Goal: Information Seeking & Learning: Understand process/instructions

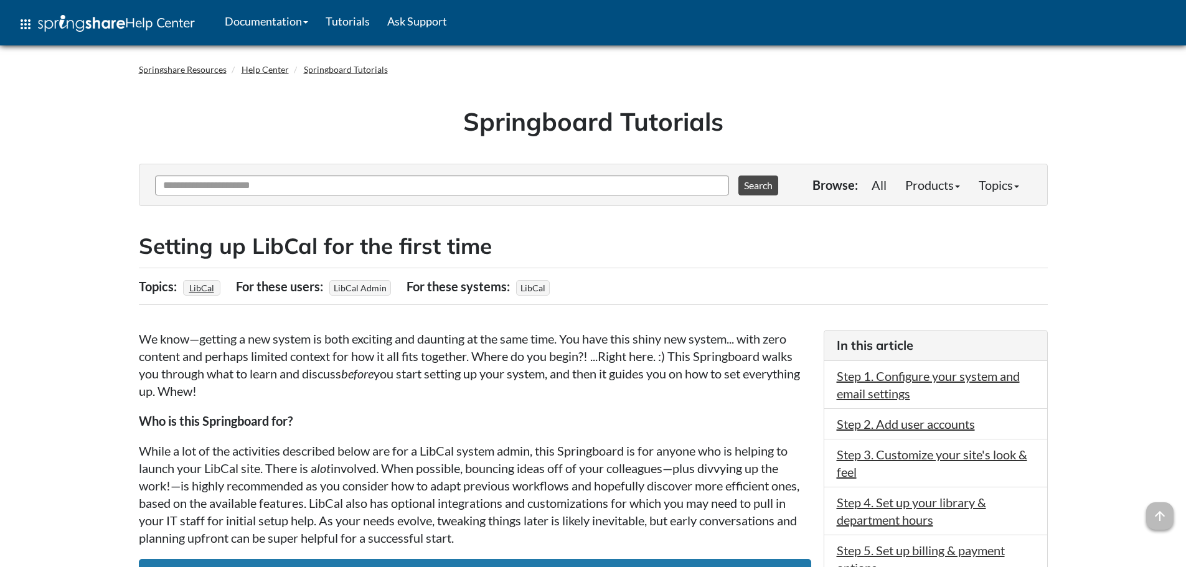
scroll to position [1245, 0]
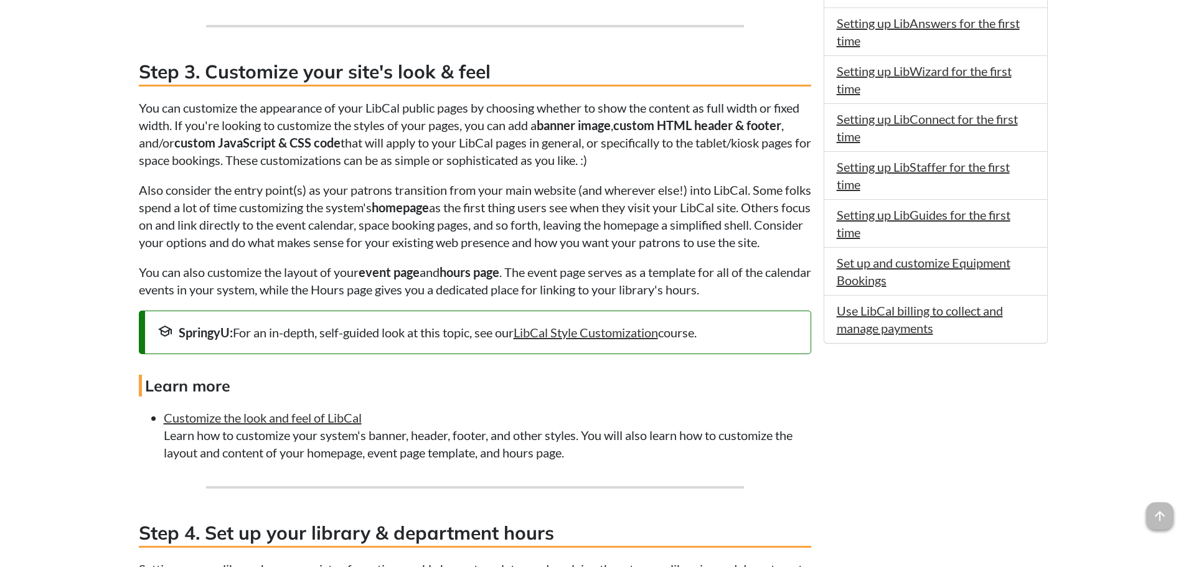
click at [546, 149] on p "You can customize the appearance of your LibCal public pages by choosing whethe…" at bounding box center [475, 134] width 672 height 70
drag, startPoint x: 549, startPoint y: 125, endPoint x: 734, endPoint y: 130, distance: 185.0
click at [734, 130] on p "You can customize the appearance of your LibCal public pages by choosing whethe…" at bounding box center [475, 134] width 672 height 70
drag, startPoint x: 773, startPoint y: 136, endPoint x: 400, endPoint y: 146, distance: 373.7
click at [772, 136] on p "You can customize the appearance of your LibCal public pages by choosing whethe…" at bounding box center [475, 134] width 672 height 70
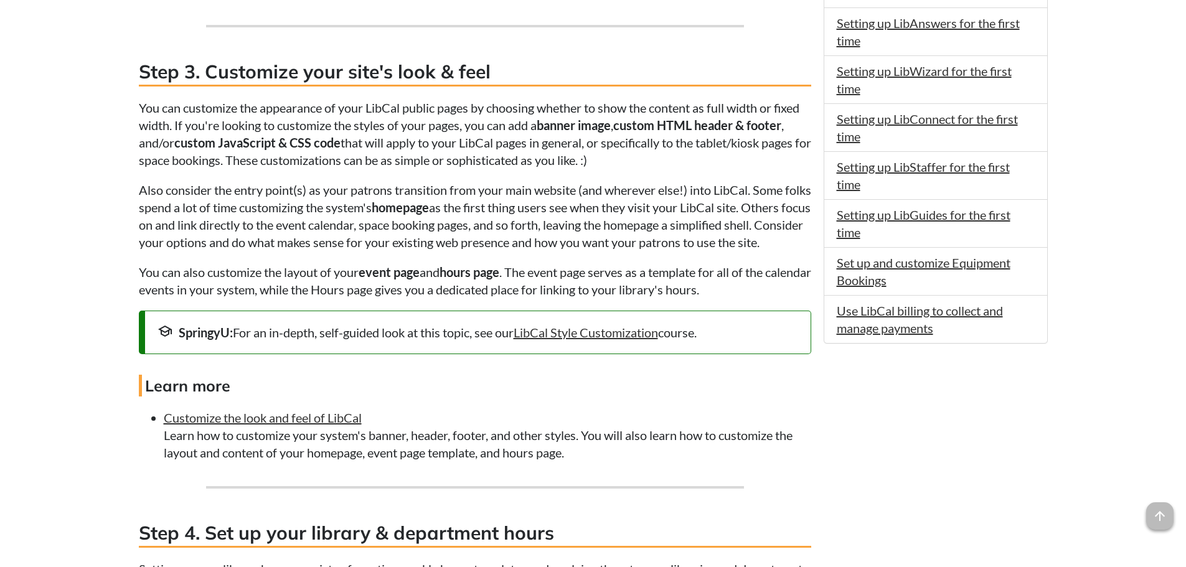
drag, startPoint x: 157, startPoint y: 141, endPoint x: 197, endPoint y: 141, distance: 40.5
click at [158, 141] on p "You can customize the appearance of your LibCal public pages by choosing whethe…" at bounding box center [475, 134] width 672 height 70
drag, startPoint x: 219, startPoint y: 143, endPoint x: 380, endPoint y: 141, distance: 161.3
click at [380, 141] on p "You can customize the appearance of your LibCal public pages by choosing whethe…" at bounding box center [475, 134] width 672 height 70
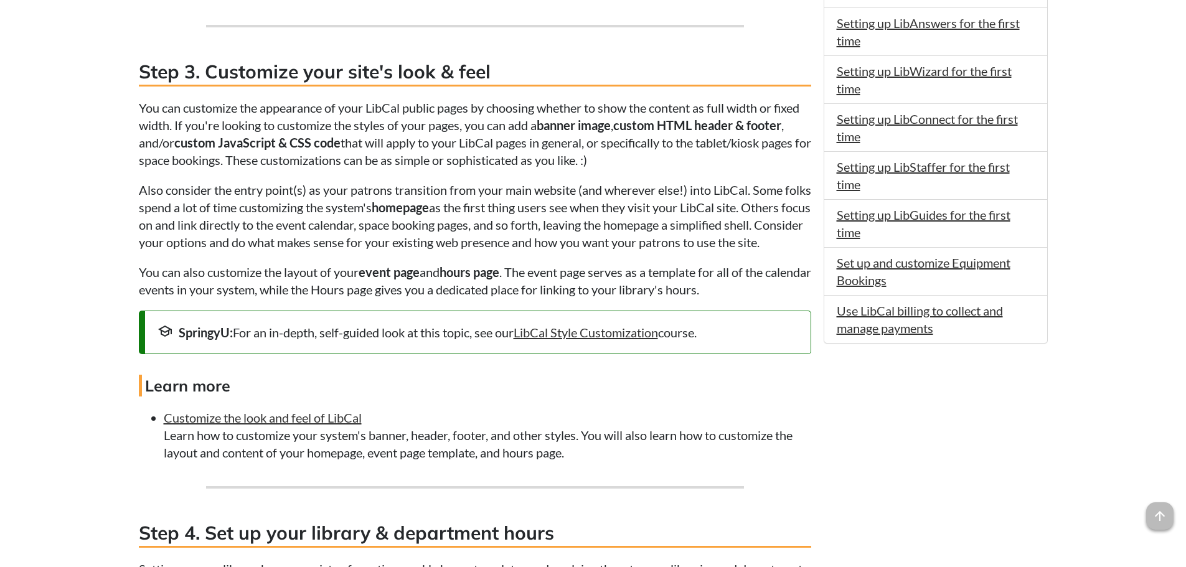
drag, startPoint x: 438, startPoint y: 143, endPoint x: 351, endPoint y: 145, distance: 86.6
click at [433, 144] on p "You can customize the appearance of your LibCal public pages by choosing whethe…" at bounding box center [475, 134] width 672 height 70
drag, startPoint x: 351, startPoint y: 145, endPoint x: 552, endPoint y: 145, distance: 201.1
click at [552, 145] on p "You can customize the appearance of your LibCal public pages by choosing whethe…" at bounding box center [475, 134] width 672 height 70
click at [572, 148] on p "You can customize the appearance of your LibCal public pages by choosing whethe…" at bounding box center [475, 134] width 672 height 70
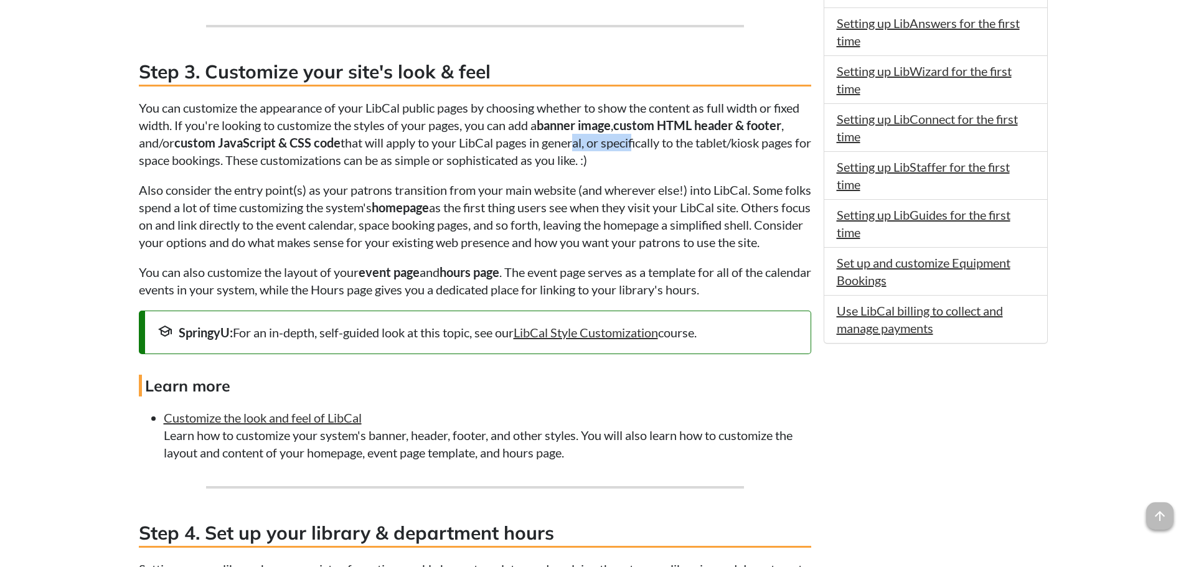
drag, startPoint x: 577, startPoint y: 146, endPoint x: 649, endPoint y: 161, distance: 73.8
click at [637, 151] on p "You can customize the appearance of your LibCal public pages by choosing whethe…" at bounding box center [475, 134] width 672 height 70
click at [659, 165] on p "You can customize the appearance of your LibCal public pages by choosing whethe…" at bounding box center [475, 134] width 672 height 70
click at [665, 160] on p "You can customize the appearance of your LibCal public pages by choosing whethe…" at bounding box center [475, 134] width 672 height 70
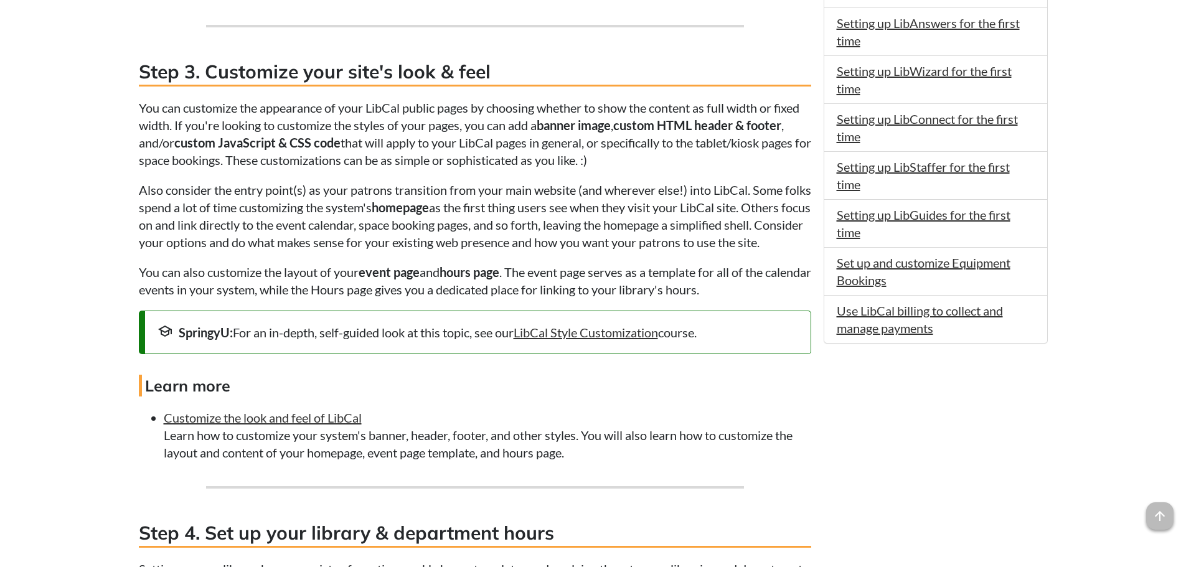
drag, startPoint x: 715, startPoint y: 165, endPoint x: 714, endPoint y: 144, distance: 20.6
click at [715, 164] on p "You can customize the appearance of your LibCal public pages by choosing whethe…" at bounding box center [475, 134] width 672 height 70
drag, startPoint x: 714, startPoint y: 144, endPoint x: 719, endPoint y: 160, distance: 16.2
click at [719, 160] on p "You can customize the appearance of your LibCal public pages by choosing whethe…" at bounding box center [475, 134] width 672 height 70
click at [719, 161] on p "You can customize the appearance of your LibCal public pages by choosing whethe…" at bounding box center [475, 134] width 672 height 70
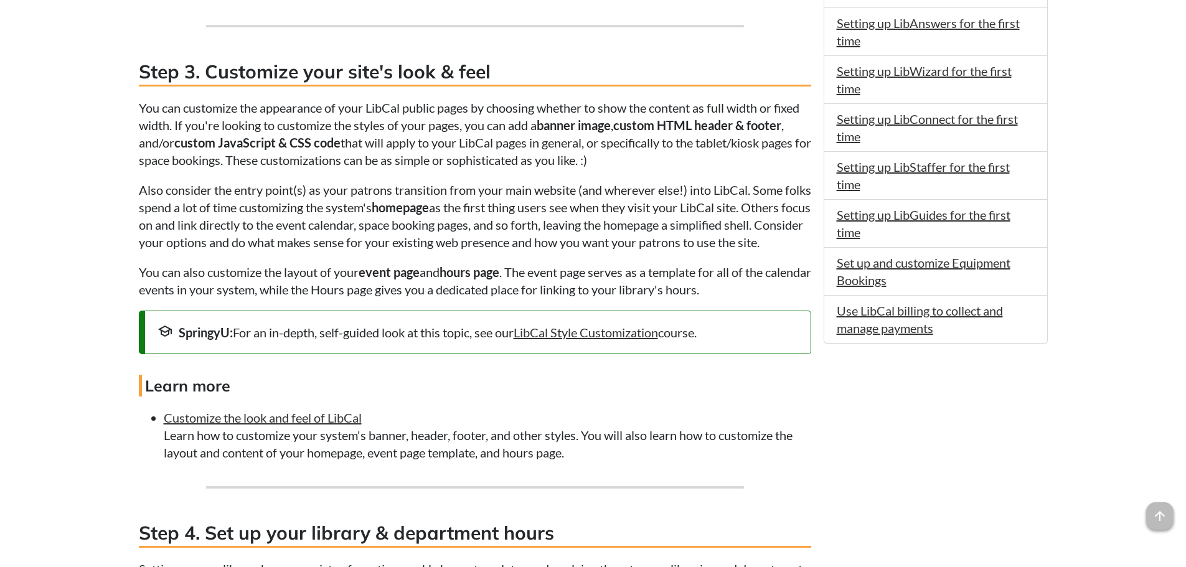
drag, startPoint x: 719, startPoint y: 161, endPoint x: 676, endPoint y: 146, distance: 44.9
click at [717, 160] on p "You can customize the appearance of your LibCal public pages by choosing whethe…" at bounding box center [475, 134] width 672 height 70
drag, startPoint x: 676, startPoint y: 146, endPoint x: 734, endPoint y: 155, distance: 58.7
click at [734, 155] on p "You can customize the appearance of your LibCal public pages by choosing whethe…" at bounding box center [475, 134] width 672 height 70
click at [734, 158] on p "You can customize the appearance of your LibCal public pages by choosing whethe…" at bounding box center [475, 134] width 672 height 70
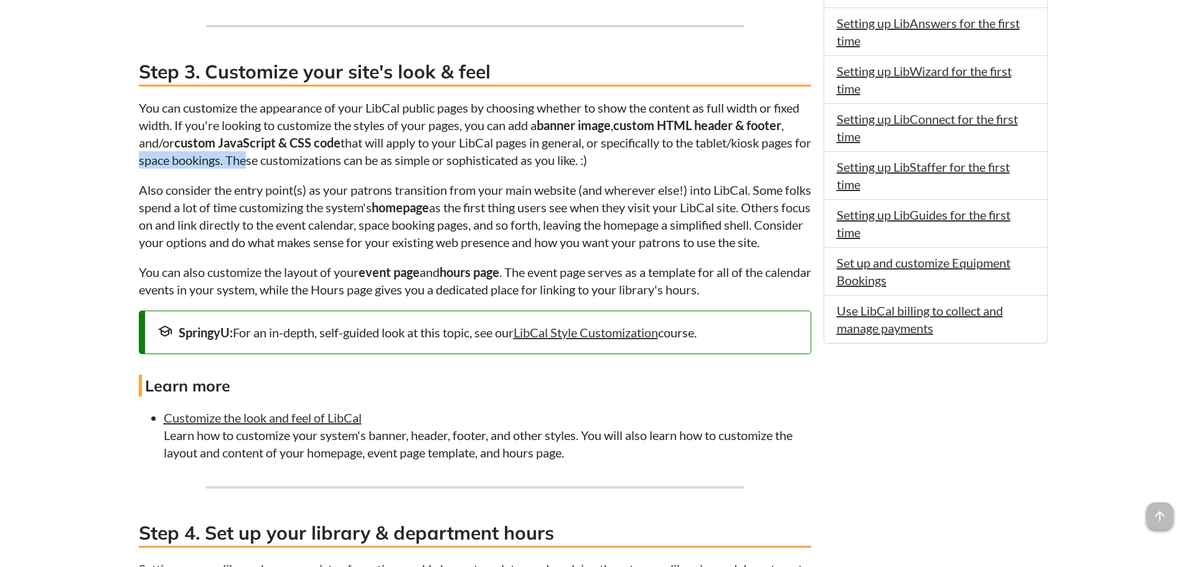
drag, startPoint x: 155, startPoint y: 163, endPoint x: 326, endPoint y: 162, distance: 171.2
click at [261, 160] on p "You can customize the appearance of your LibCal public pages by choosing whethe…" at bounding box center [475, 134] width 672 height 70
click at [329, 162] on p "You can customize the appearance of your LibCal public pages by choosing whethe…" at bounding box center [475, 134] width 672 height 70
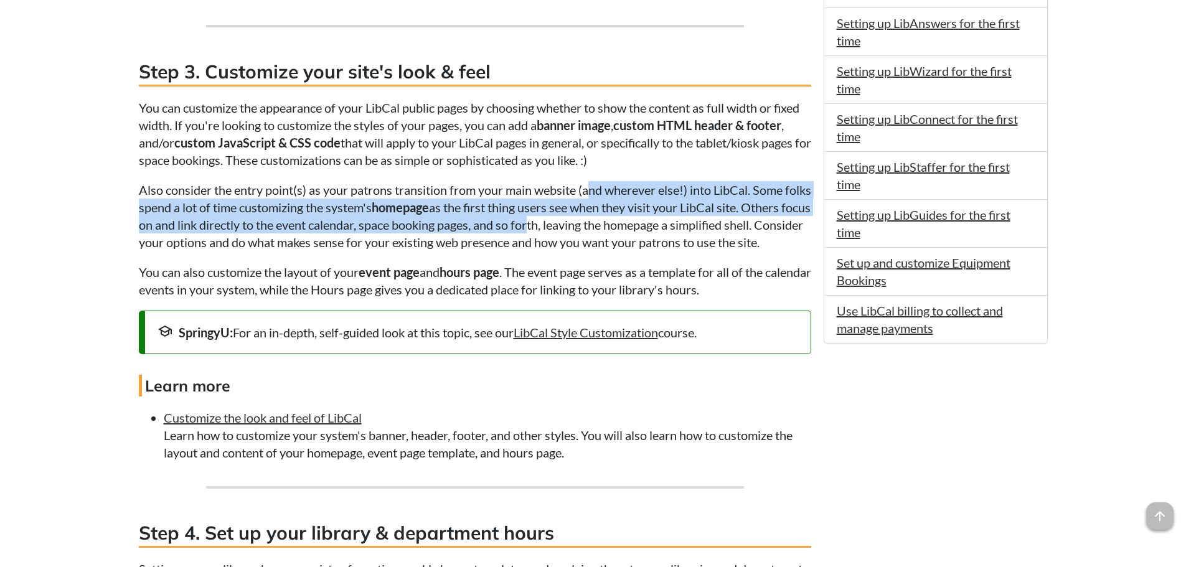
drag, startPoint x: 591, startPoint y: 187, endPoint x: 598, endPoint y: 219, distance: 33.2
click at [598, 219] on p "Also consider the entry point(s) as your patrons transition from your main webs…" at bounding box center [475, 216] width 672 height 70
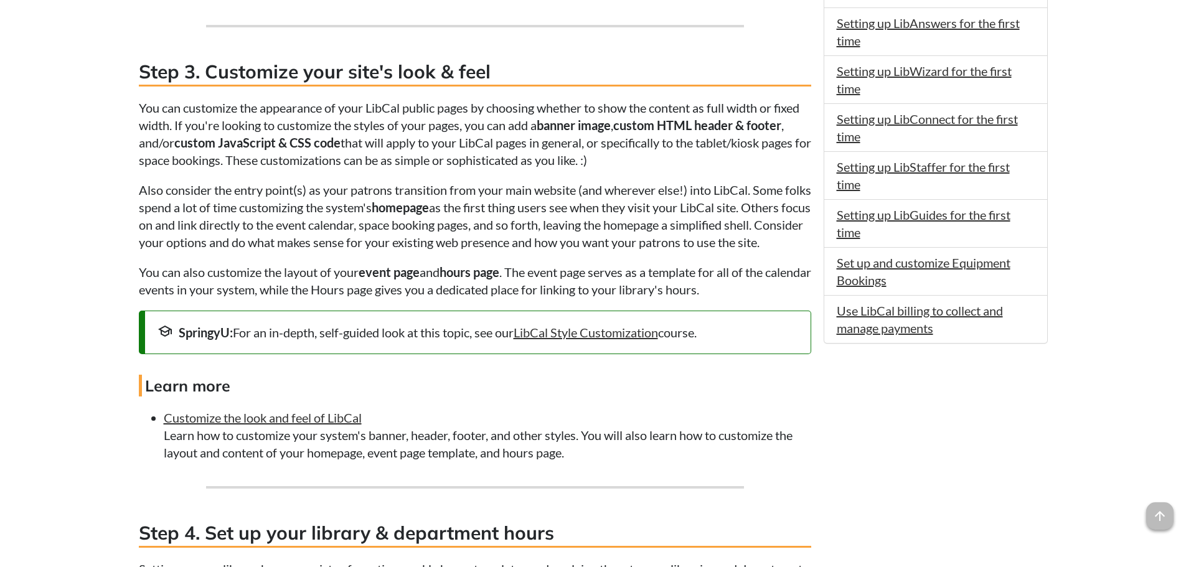
click at [699, 250] on p "Also consider the entry point(s) as your patrons transition from your main webs…" at bounding box center [475, 216] width 672 height 70
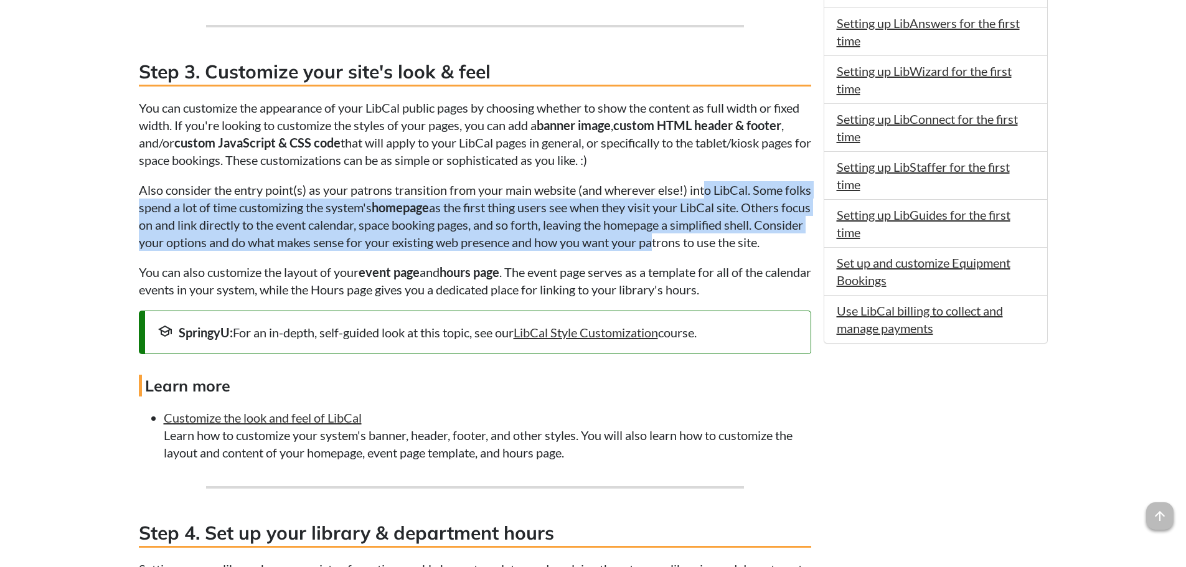
drag, startPoint x: 713, startPoint y: 195, endPoint x: 732, endPoint y: 242, distance: 50.5
click at [732, 242] on p "Also consider the entry point(s) as your patrons transition from your main webs…" at bounding box center [475, 216] width 672 height 70
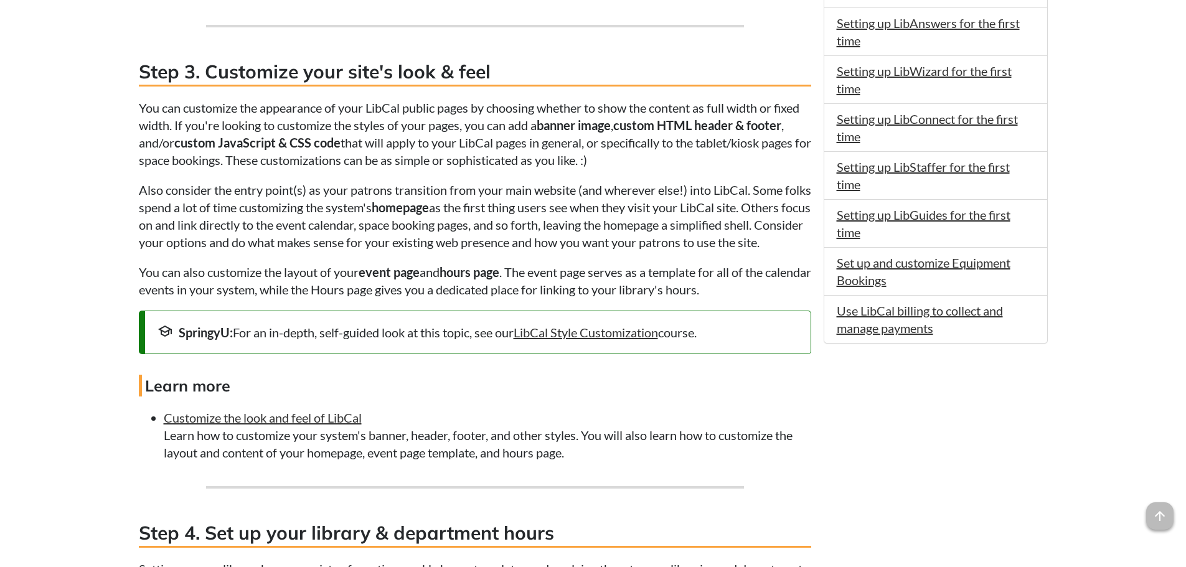
click at [733, 236] on p "Also consider the entry point(s) as your patrons transition from your main webs…" at bounding box center [475, 216] width 672 height 70
drag, startPoint x: 148, startPoint y: 187, endPoint x: 397, endPoint y: 185, distance: 248.4
click at [397, 185] on p "Also consider the entry point(s) as your patrons transition from your main webs…" at bounding box center [475, 216] width 672 height 70
click at [519, 203] on p "Also consider the entry point(s) as your patrons transition from your main webs…" at bounding box center [475, 216] width 672 height 70
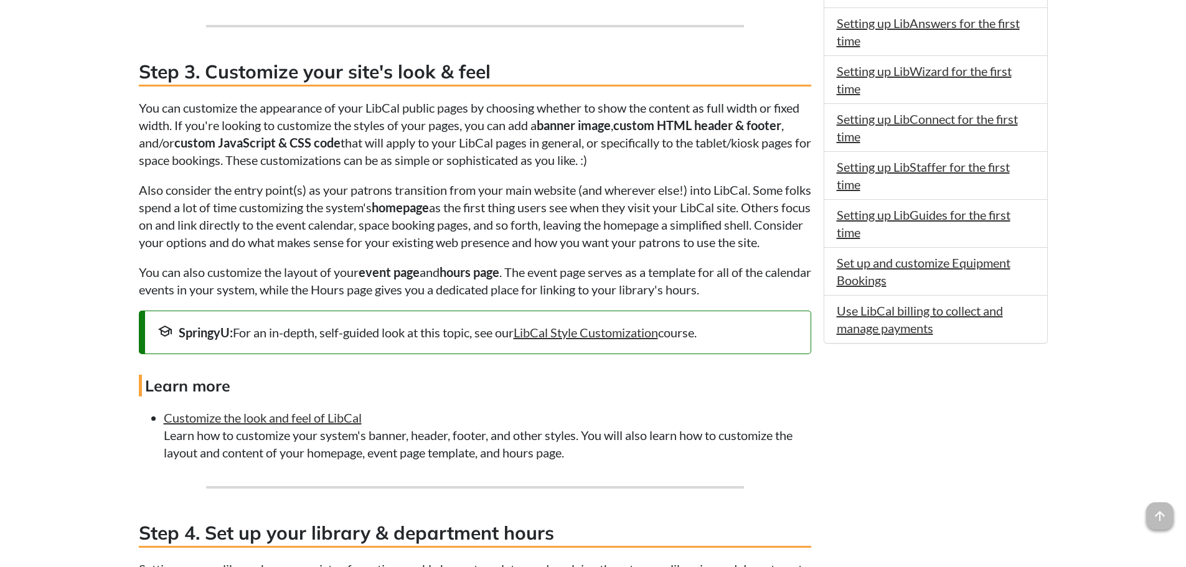
click at [413, 194] on p "Also consider the entry point(s) as your patrons transition from your main webs…" at bounding box center [475, 216] width 672 height 70
click at [493, 190] on p "Also consider the entry point(s) as your patrons transition from your main webs…" at bounding box center [475, 216] width 672 height 70
drag, startPoint x: 602, startPoint y: 193, endPoint x: 727, endPoint y: 191, distance: 125.2
click at [611, 192] on p "Also consider the entry point(s) as your patrons transition from your main webs…" at bounding box center [475, 216] width 672 height 70
click at [765, 192] on p "Also consider the entry point(s) as your patrons transition from your main webs…" at bounding box center [475, 216] width 672 height 70
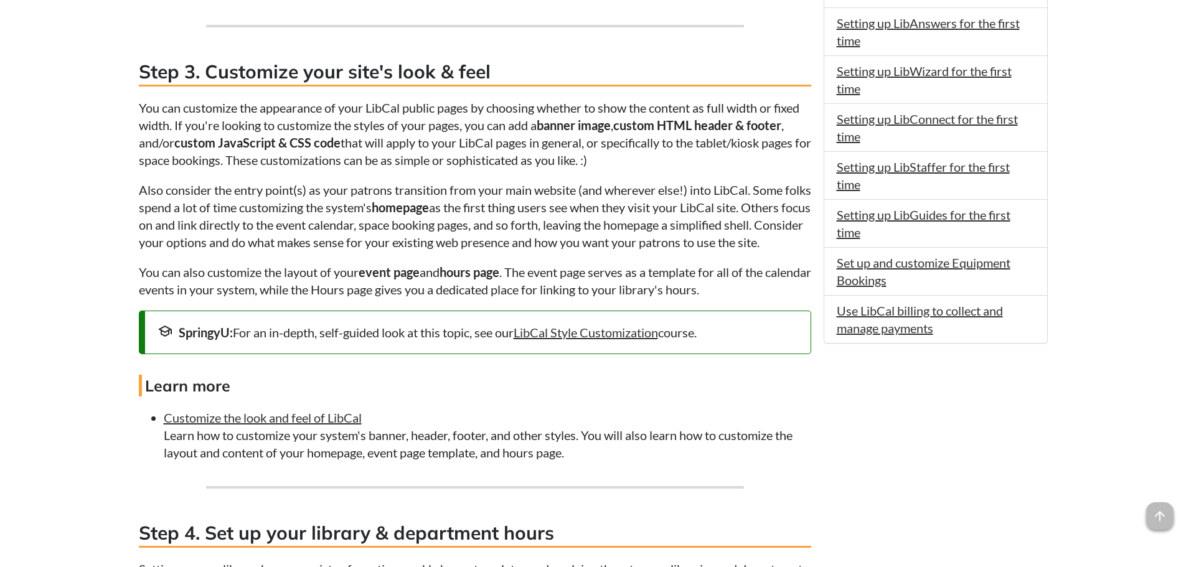
click at [154, 204] on p "Also consider the entry point(s) as your patrons transition from your main webs…" at bounding box center [475, 216] width 672 height 70
click at [251, 207] on p "Also consider the entry point(s) as your patrons transition from your main webs…" at bounding box center [475, 216] width 672 height 70
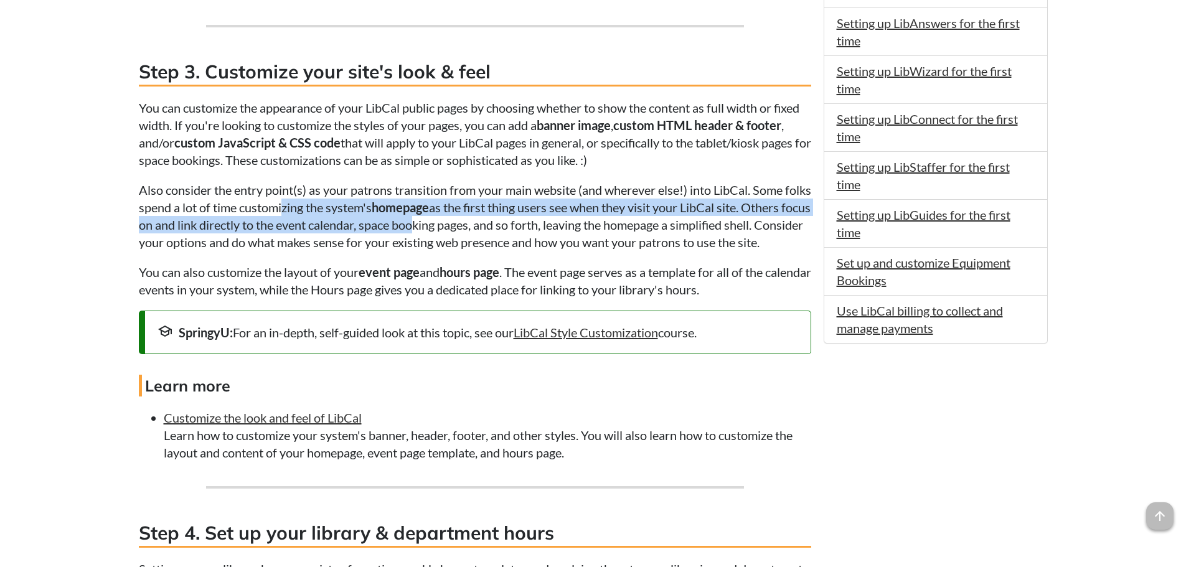
drag, startPoint x: 311, startPoint y: 212, endPoint x: 483, endPoint y: 219, distance: 172.0
click at [483, 219] on p "Also consider the entry point(s) as your patrons transition from your main webs…" at bounding box center [475, 216] width 672 height 70
drag, startPoint x: 683, startPoint y: 207, endPoint x: 684, endPoint y: 232, distance: 24.9
click at [684, 232] on p "Also consider the entry point(s) as your patrons transition from your main webs…" at bounding box center [475, 216] width 672 height 70
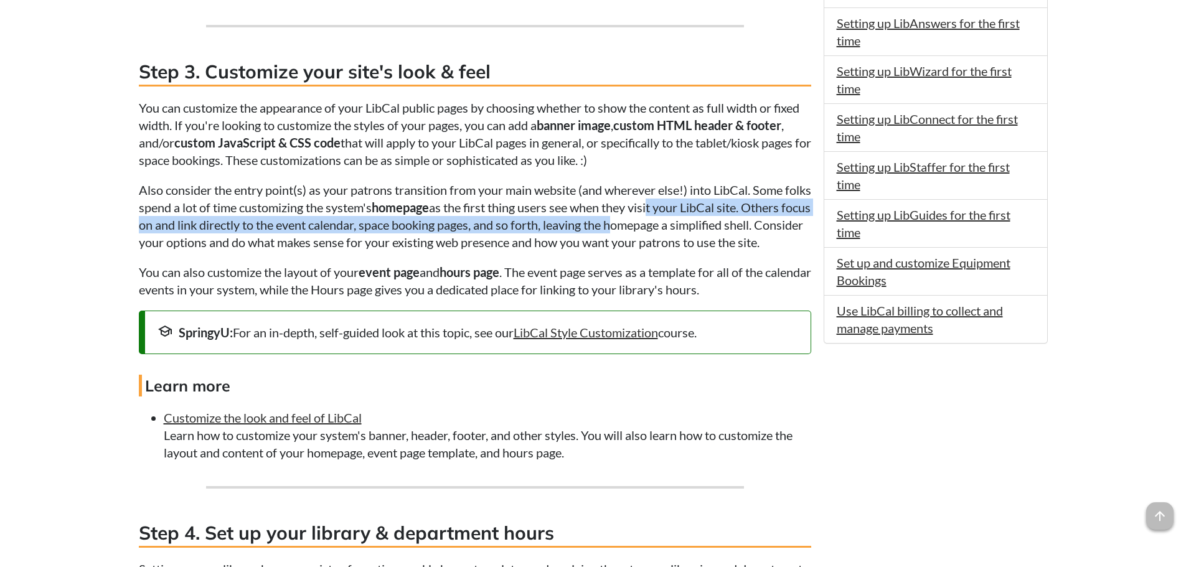
click at [684, 232] on p "Also consider the entry point(s) as your patrons transition from your main webs…" at bounding box center [475, 216] width 672 height 70
drag, startPoint x: 176, startPoint y: 228, endPoint x: 365, endPoint y: 260, distance: 191.9
click at [365, 251] on p "Also consider the entry point(s) as your patrons transition from your main webs…" at bounding box center [475, 216] width 672 height 70
drag, startPoint x: 365, startPoint y: 260, endPoint x: 359, endPoint y: 248, distance: 12.5
click at [367, 251] on p "Also consider the entry point(s) as your patrons transition from your main webs…" at bounding box center [475, 216] width 672 height 70
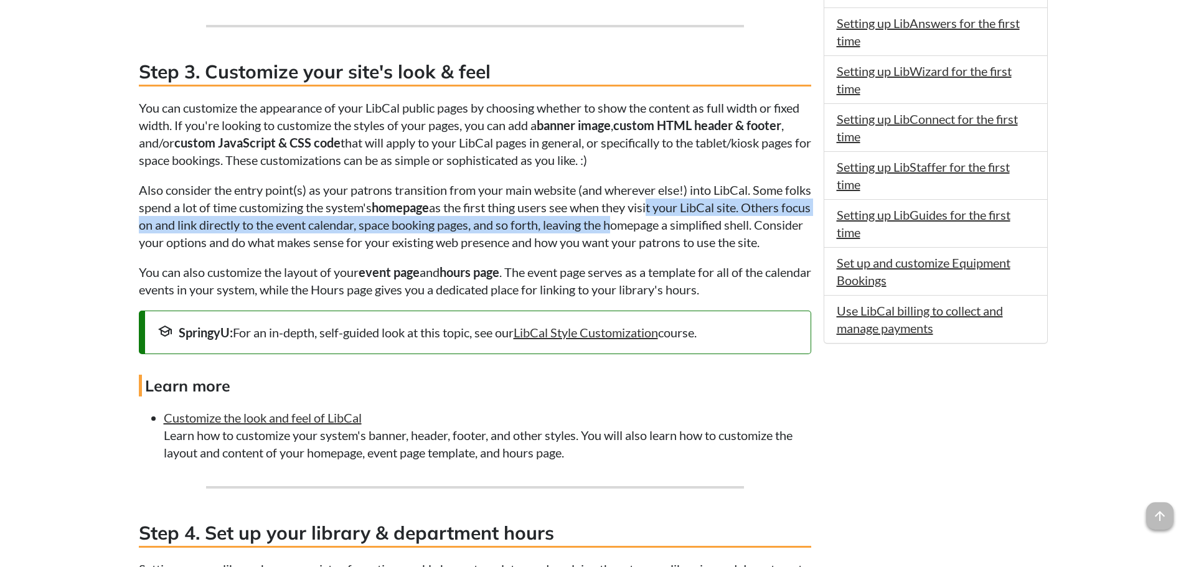
drag, startPoint x: 370, startPoint y: 248, endPoint x: 421, endPoint y: 235, distance: 52.9
click at [370, 248] on p "Also consider the entry point(s) as your patrons transition from your main webs…" at bounding box center [475, 216] width 672 height 70
click at [702, 235] on p "Also consider the entry point(s) as your patrons transition from your main webs…" at bounding box center [475, 216] width 672 height 70
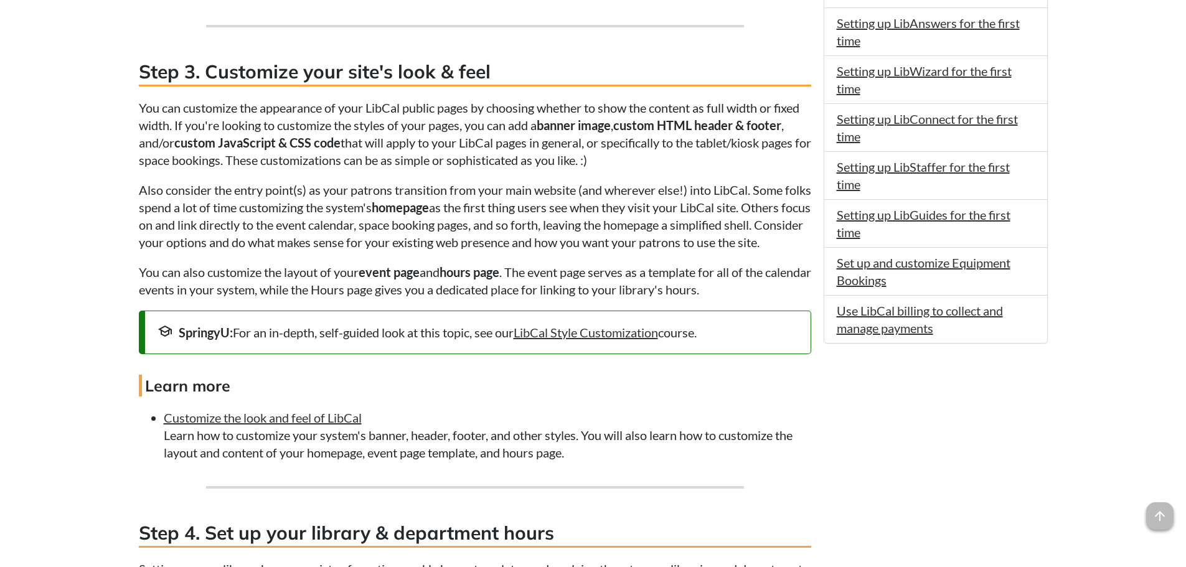
click at [191, 287] on p "You can also customize the layout of your event page and hours page . The event…" at bounding box center [475, 280] width 672 height 35
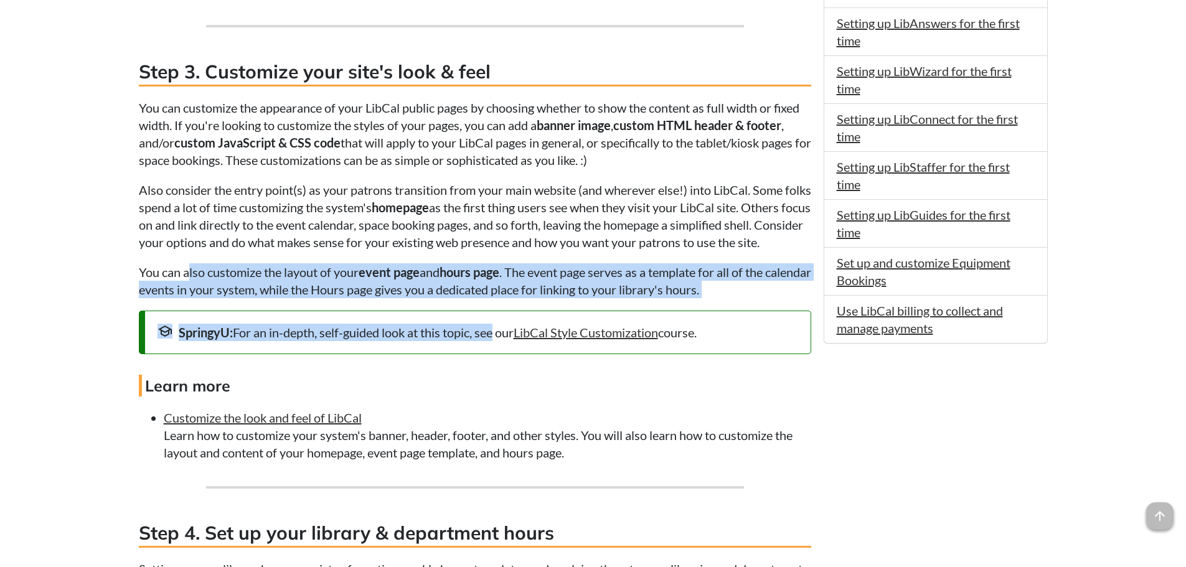
drag, startPoint x: 189, startPoint y: 298, endPoint x: 490, endPoint y: 316, distance: 301.3
drag, startPoint x: 483, startPoint y: 363, endPoint x: 489, endPoint y: 356, distance: 8.8
click at [484, 354] on div "school SpringyU: For an in-depth, self-guided look at this topic, see our LibCa…" at bounding box center [475, 333] width 672 height 44
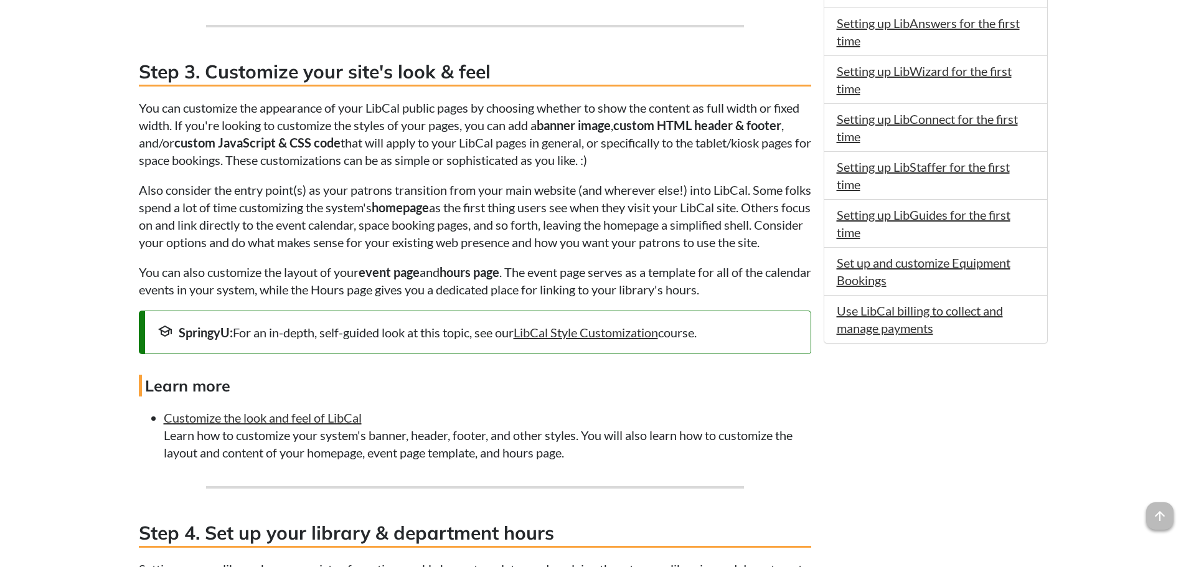
drag, startPoint x: 613, startPoint y: 387, endPoint x: 609, endPoint y: 380, distance: 8.7
click at [313, 425] on link "Customize the look and feel of LibCal" at bounding box center [263, 417] width 198 height 15
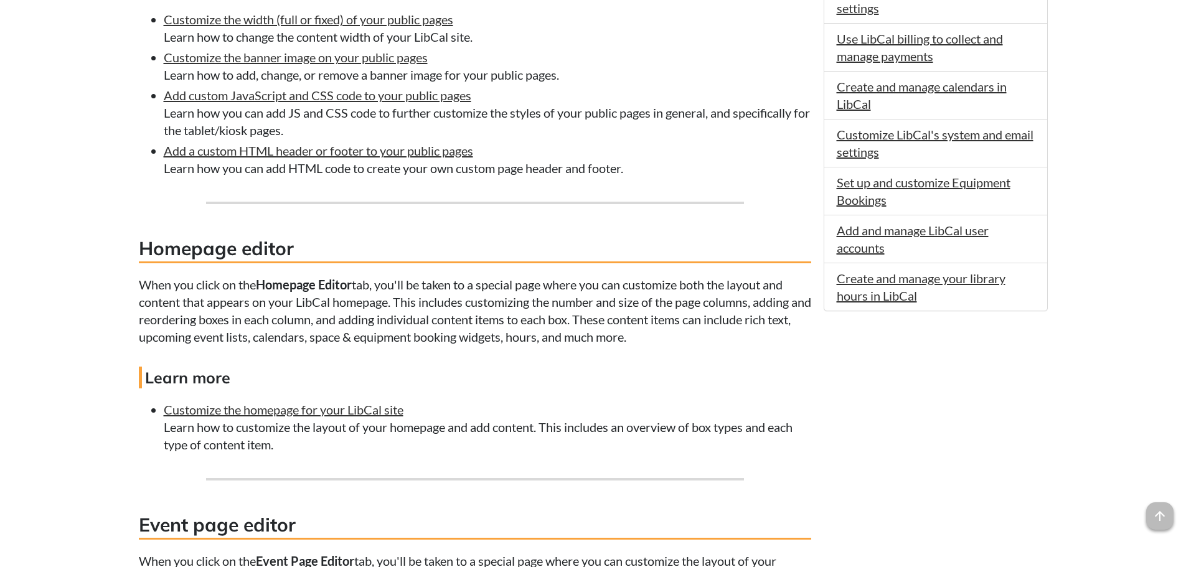
scroll to position [747, 0]
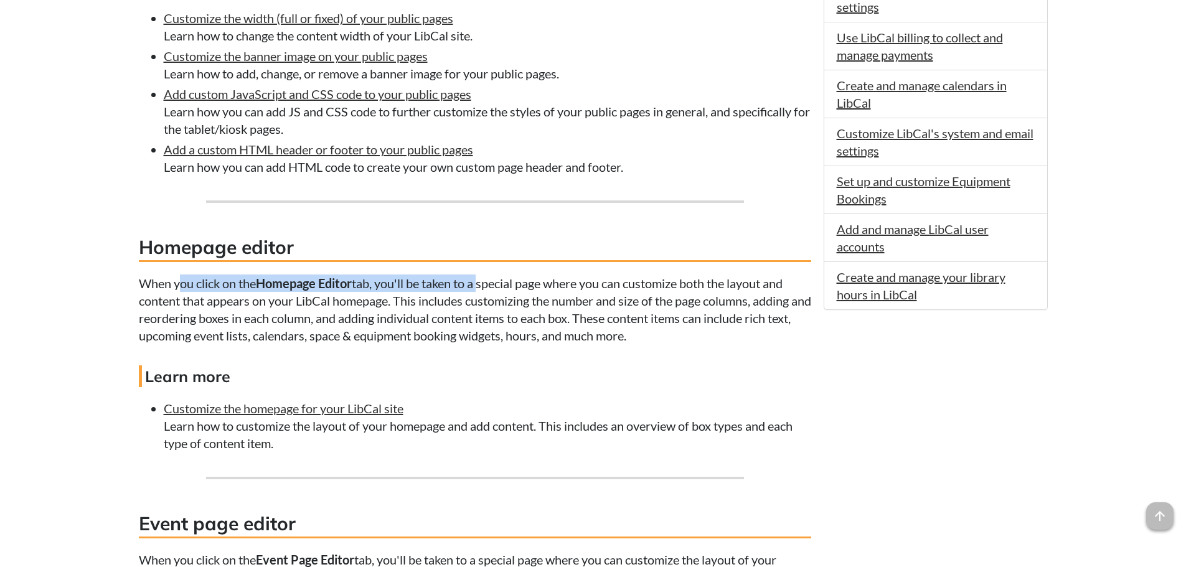
drag, startPoint x: 181, startPoint y: 288, endPoint x: 483, endPoint y: 276, distance: 302.8
click at [483, 276] on p "When you click on the Homepage Editor tab, you'll be taken to a special page wh…" at bounding box center [475, 310] width 672 height 70
click at [480, 291] on p "When you click on the Homepage Editor tab, you'll be taken to a special page wh…" at bounding box center [475, 310] width 672 height 70
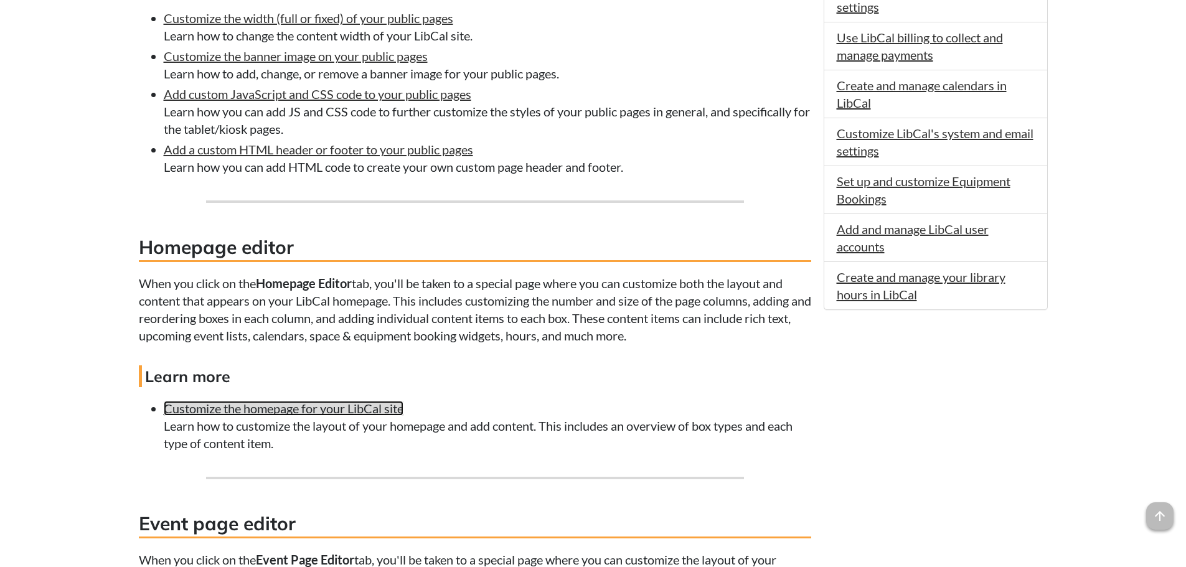
click at [337, 408] on link "Customize the homepage for your LibCal site" at bounding box center [284, 408] width 240 height 15
